Goal: Transaction & Acquisition: Purchase product/service

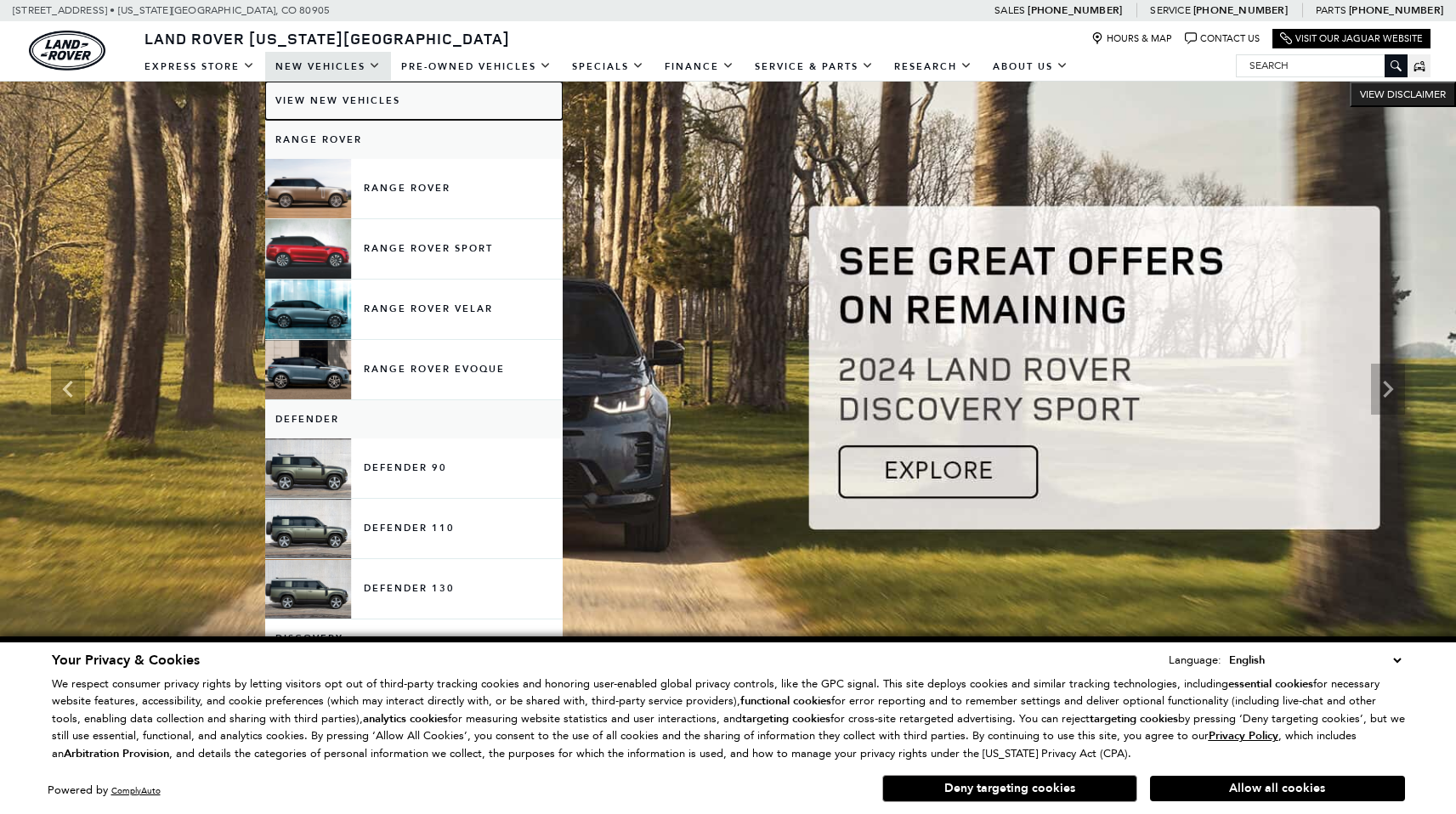
click at [311, 93] on link "View New Vehicles" at bounding box center [414, 100] width 297 height 39
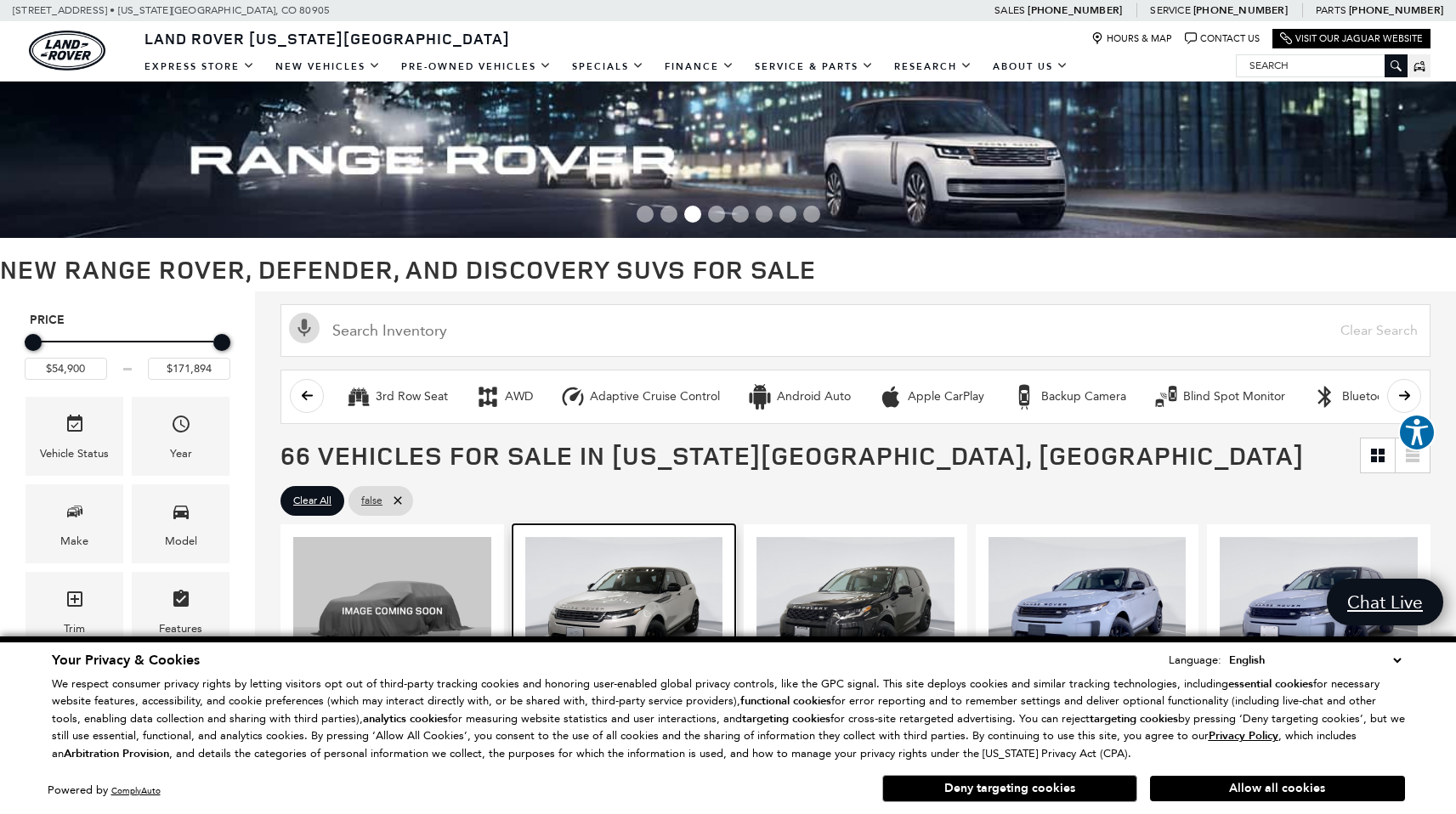
click at [623, 589] on img at bounding box center [624, 610] width 198 height 148
